Goal: Use online tool/utility: Utilize a website feature to perform a specific function

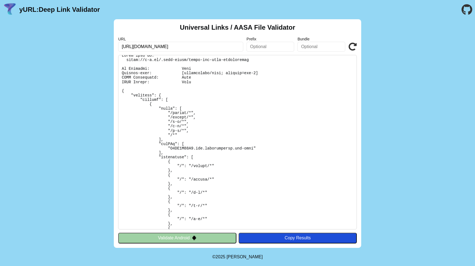
scroll to position [5, 0]
click at [352, 49] on icon at bounding box center [352, 47] width 8 height 8
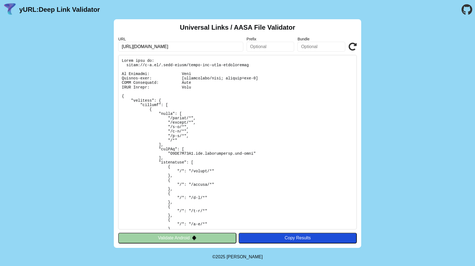
click at [352, 48] on icon at bounding box center [352, 47] width 8 height 8
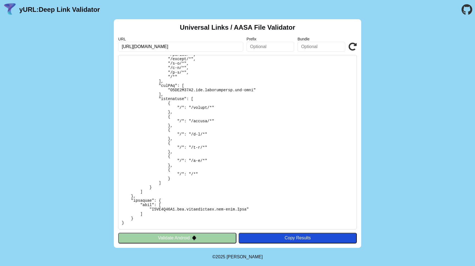
scroll to position [27, 0]
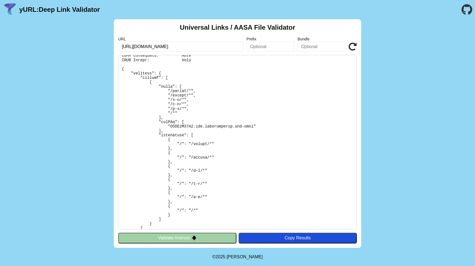
click at [351, 45] on icon at bounding box center [352, 47] width 8 height 8
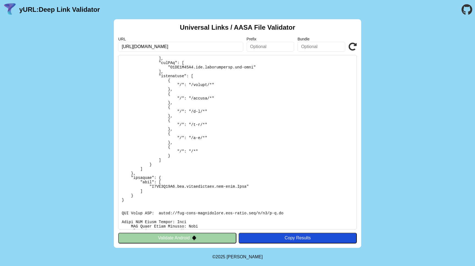
scroll to position [87, 0]
click at [353, 50] on icon at bounding box center [352, 47] width 8 height 8
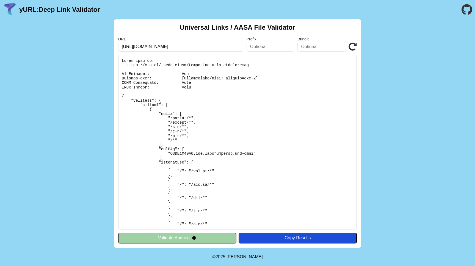
click at [350, 47] on icon at bounding box center [352, 47] width 8 height 8
click at [352, 44] on icon at bounding box center [352, 47] width 8 height 8
click at [352, 43] on icon at bounding box center [352, 47] width 8 height 8
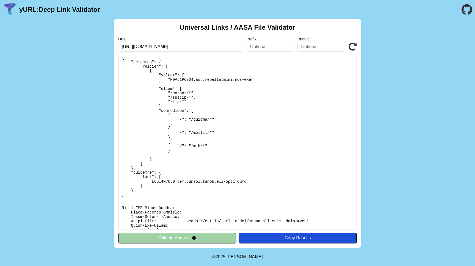
scroll to position [282, 0]
click at [352, 49] on icon at bounding box center [352, 47] width 8 height 8
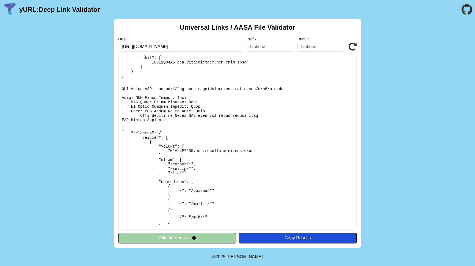
scroll to position [209, 0]
click at [352, 47] on icon at bounding box center [352, 47] width 8 height 8
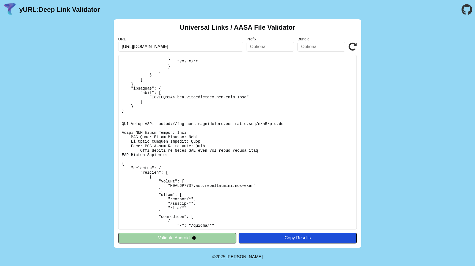
scroll to position [323, 0]
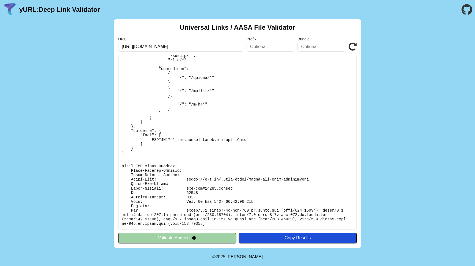
click at [136, 45] on input "[URL][DOMAIN_NAME]" at bounding box center [180, 47] width 125 height 10
click at [351, 42] on div "URL https://d-l.cc Prefix Bundle Validate" at bounding box center [237, 44] width 238 height 15
click at [351, 45] on icon at bounding box center [352, 47] width 8 height 8
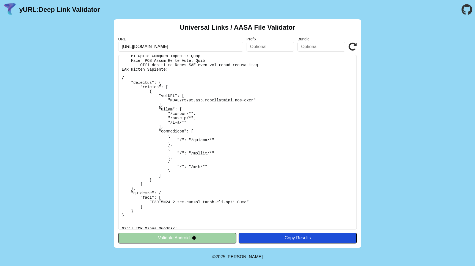
scroll to position [252, 0]
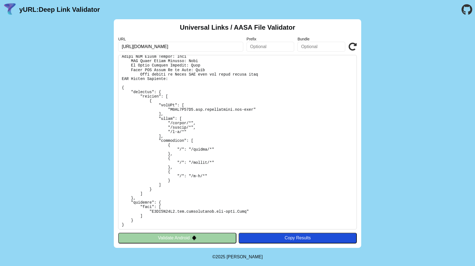
click at [353, 48] on icon at bounding box center [352, 47] width 8 height 8
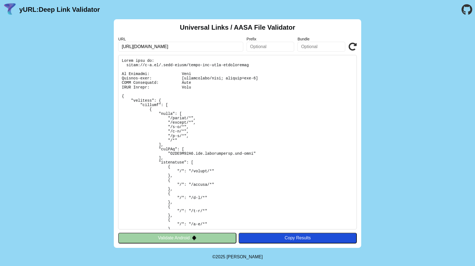
click at [353, 48] on icon at bounding box center [352, 47] width 8 height 8
click at [352, 46] on icon at bounding box center [352, 47] width 8 height 8
click at [349, 49] on icon at bounding box center [352, 47] width 8 height 8
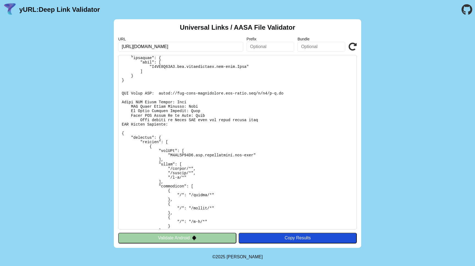
scroll to position [205, 0]
click at [350, 49] on icon at bounding box center [352, 47] width 8 height 8
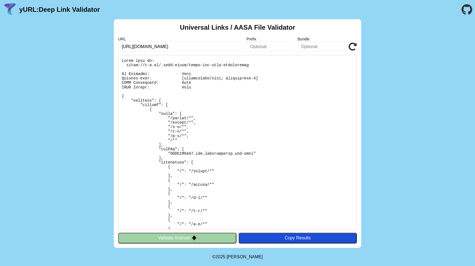
click at [350, 49] on icon at bounding box center [352, 47] width 8 height 8
click at [353, 47] on icon at bounding box center [352, 47] width 8 height 8
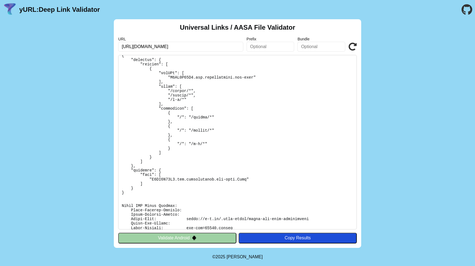
scroll to position [323, 0]
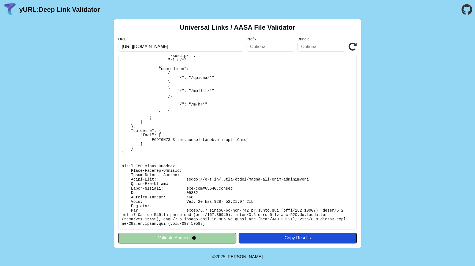
click at [356, 46] on icon at bounding box center [352, 47] width 8 height 8
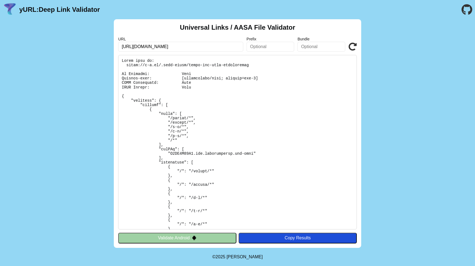
click at [349, 48] on icon at bounding box center [352, 47] width 8 height 8
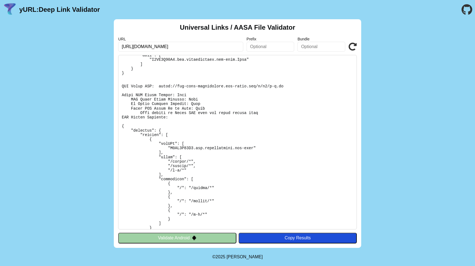
scroll to position [206, 0]
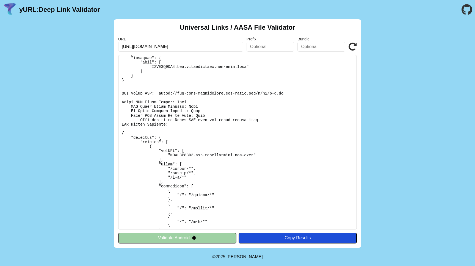
click at [353, 48] on icon at bounding box center [352, 47] width 8 height 8
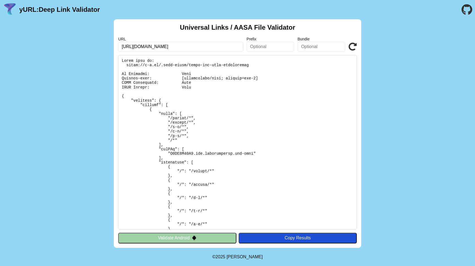
click at [353, 48] on icon at bounding box center [352, 47] width 8 height 8
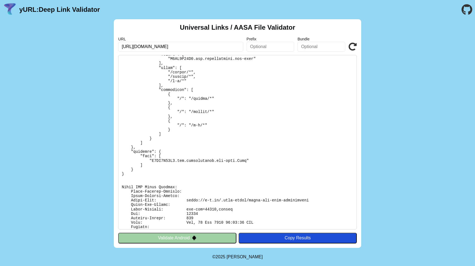
scroll to position [303, 0]
click at [351, 51] on link at bounding box center [352, 47] width 8 height 8
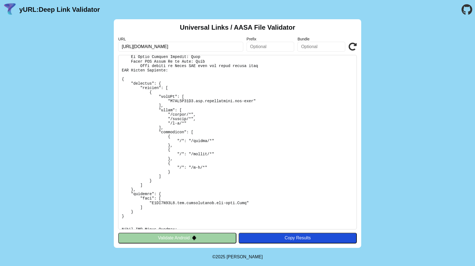
scroll to position [261, 0]
click at [355, 49] on icon at bounding box center [352, 47] width 8 height 8
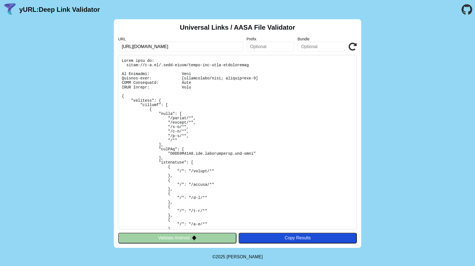
click at [352, 45] on icon at bounding box center [352, 47] width 8 height 8
click at [350, 46] on icon at bounding box center [352, 47] width 8 height 8
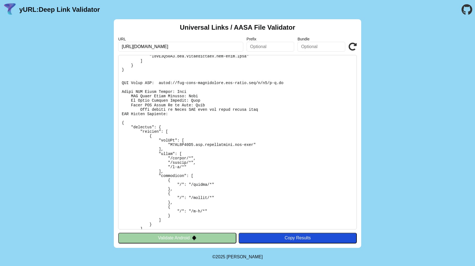
scroll to position [215, 0]
click at [355, 45] on icon at bounding box center [352, 47] width 8 height 8
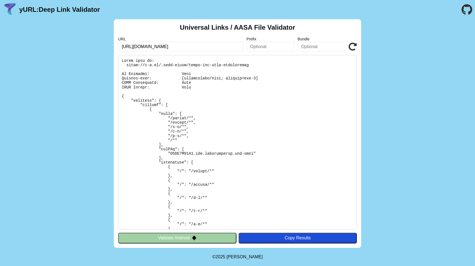
click at [355, 45] on icon at bounding box center [352, 47] width 8 height 8
